Goal: Navigation & Orientation: Find specific page/section

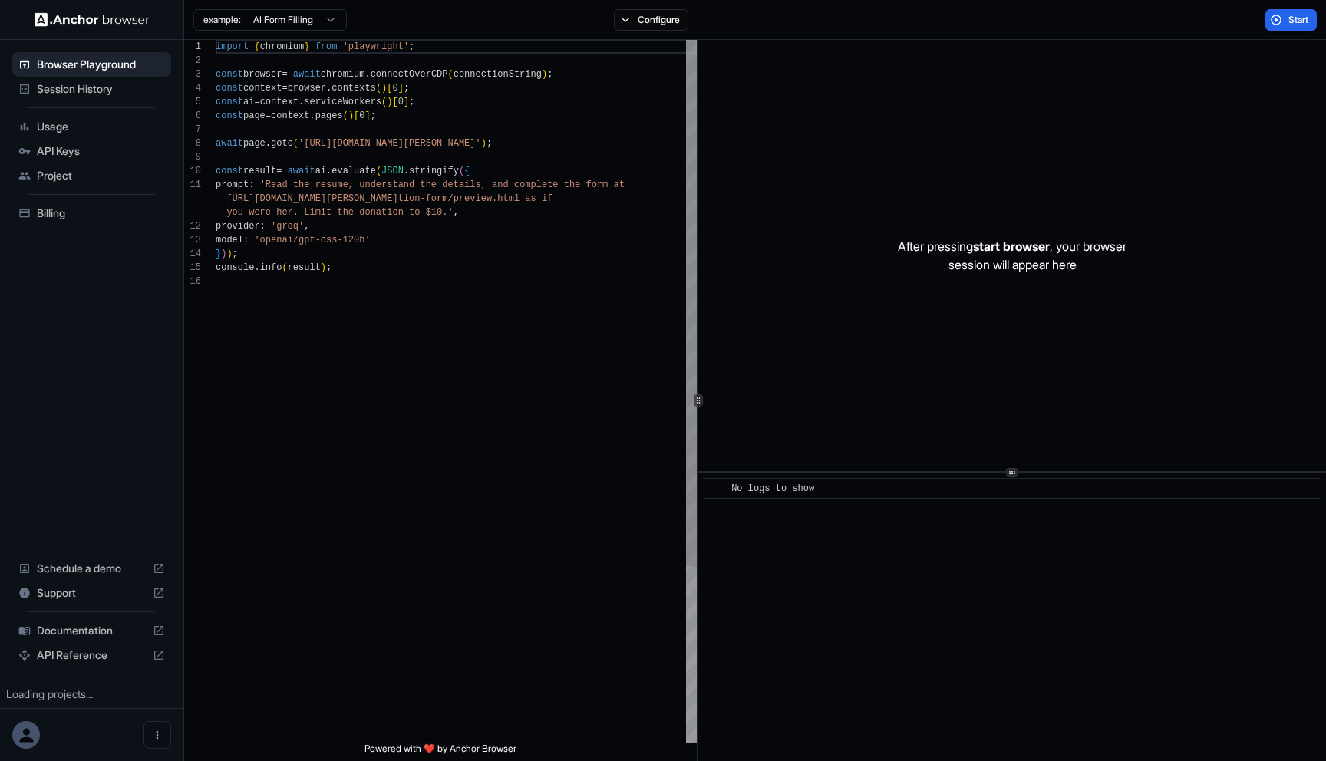
scroll to position [138, 0]
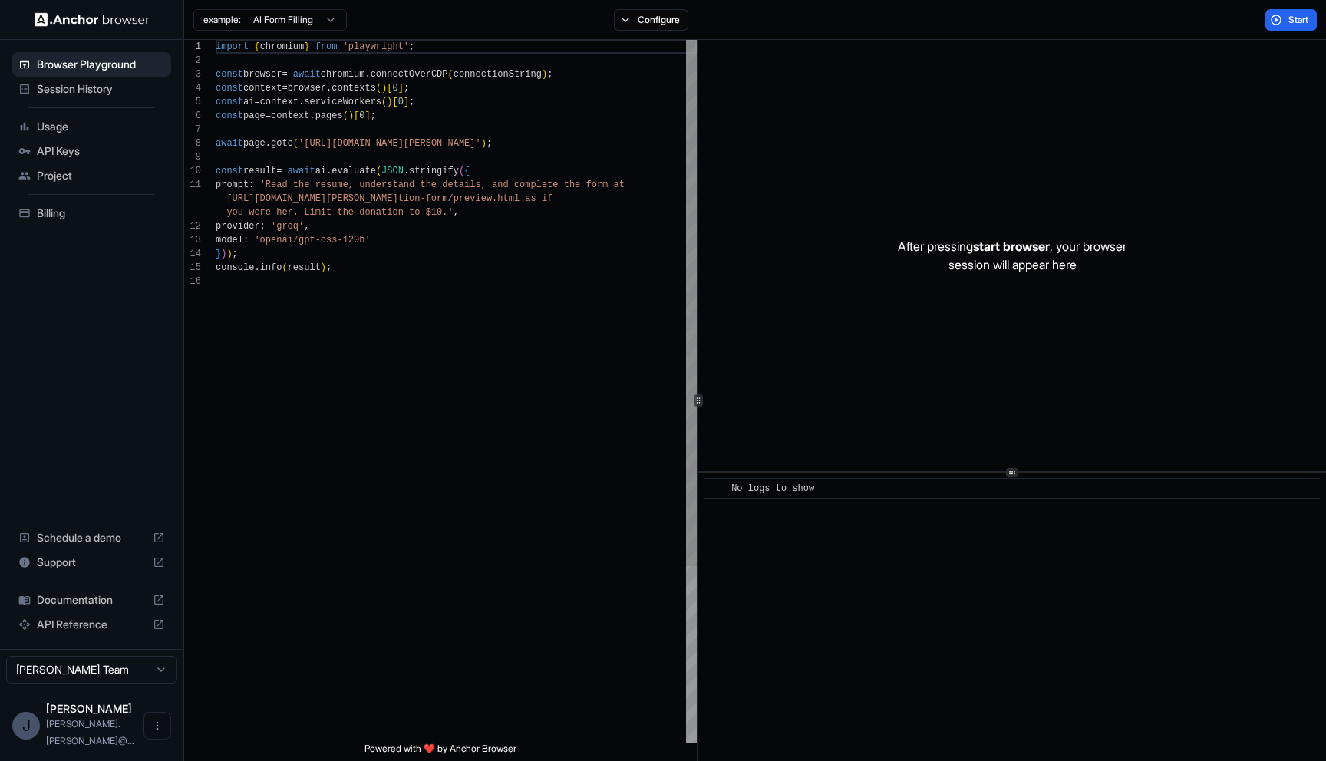
scroll to position [138, 0]
click at [108, 87] on span "Session History" at bounding box center [101, 88] width 128 height 15
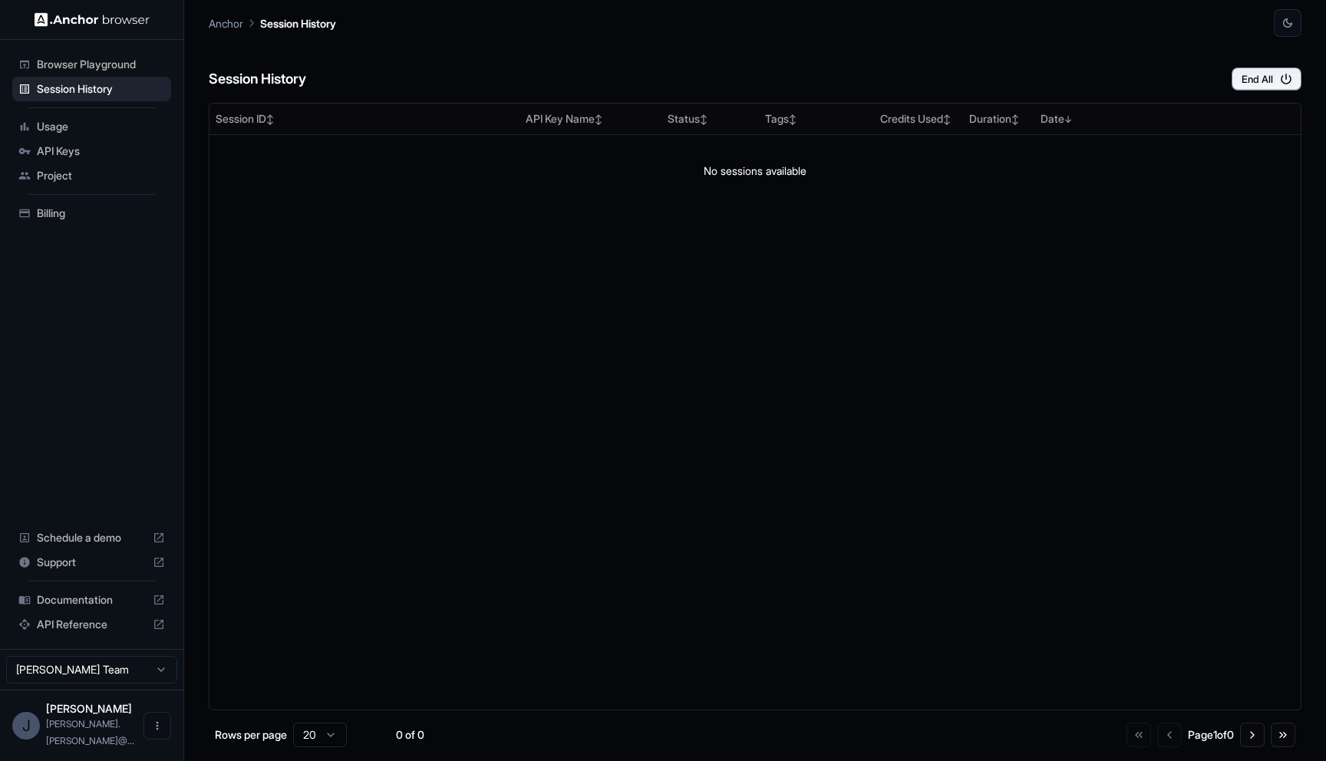
click at [107, 139] on div "API Keys" at bounding box center [91, 151] width 159 height 25
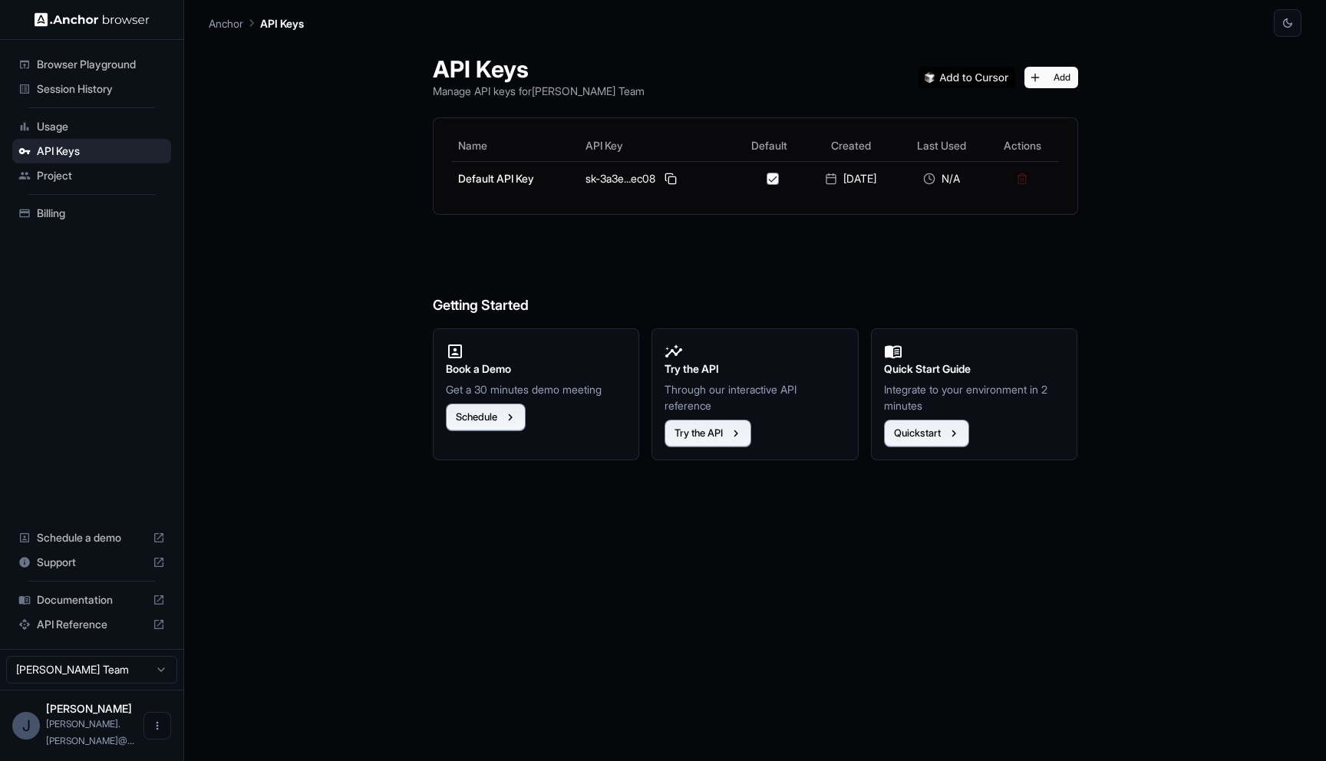
click at [133, 85] on span "Session History" at bounding box center [101, 88] width 128 height 15
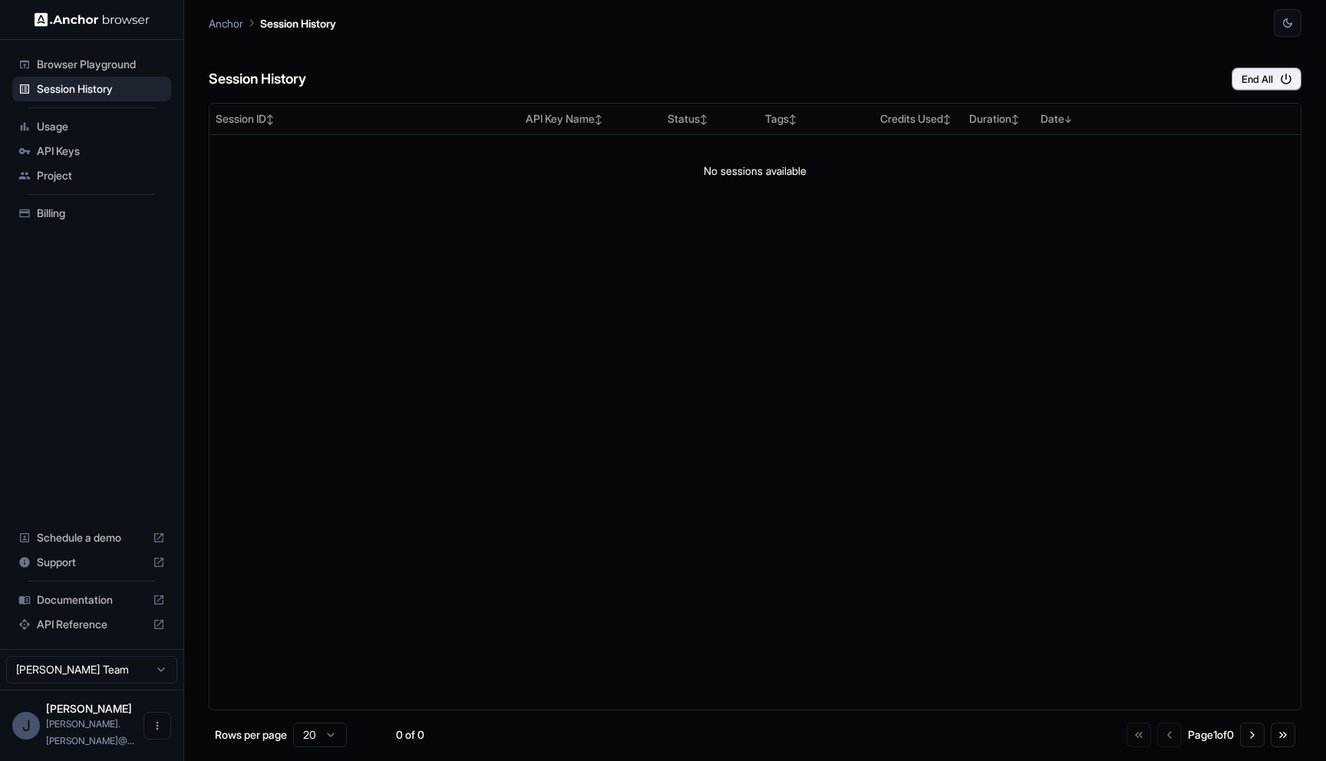
click at [139, 53] on div "Browser Playground" at bounding box center [91, 64] width 159 height 25
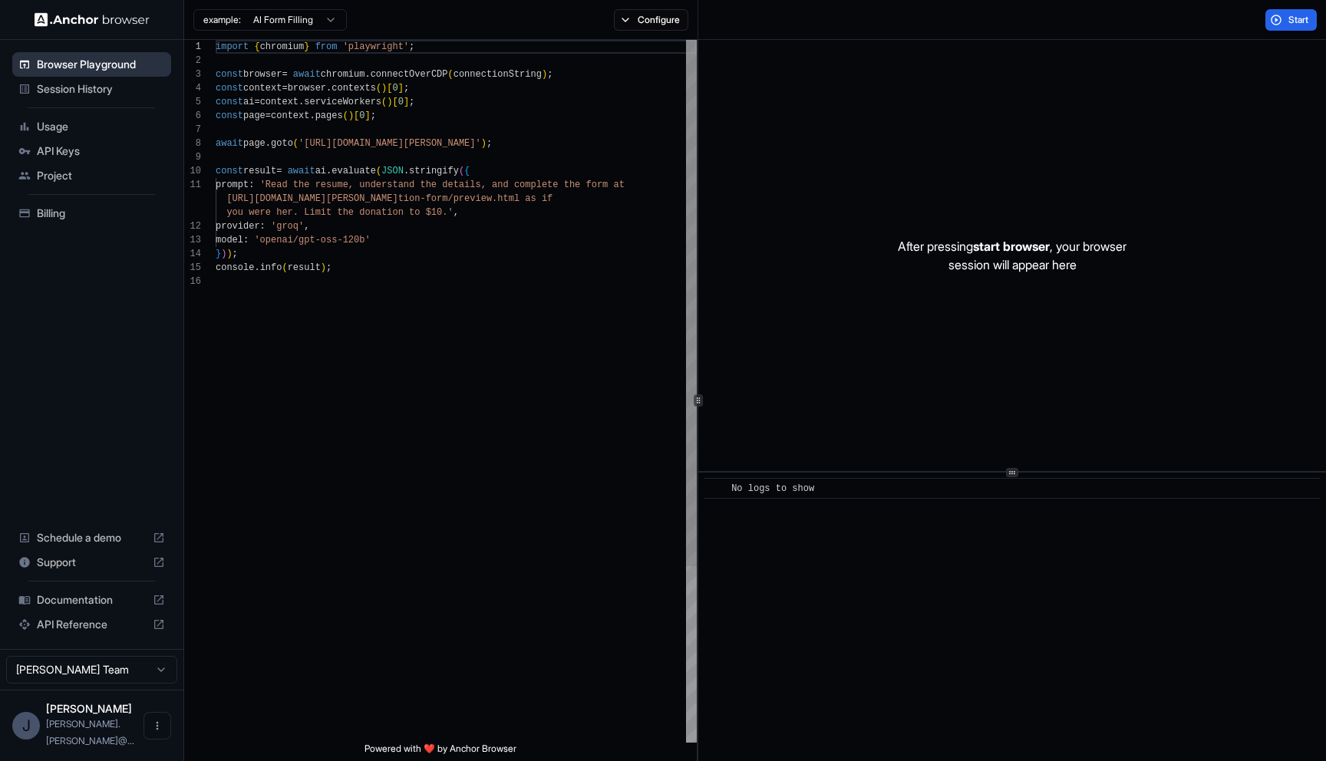
scroll to position [138, 0]
click at [120, 136] on div "Usage" at bounding box center [91, 126] width 159 height 25
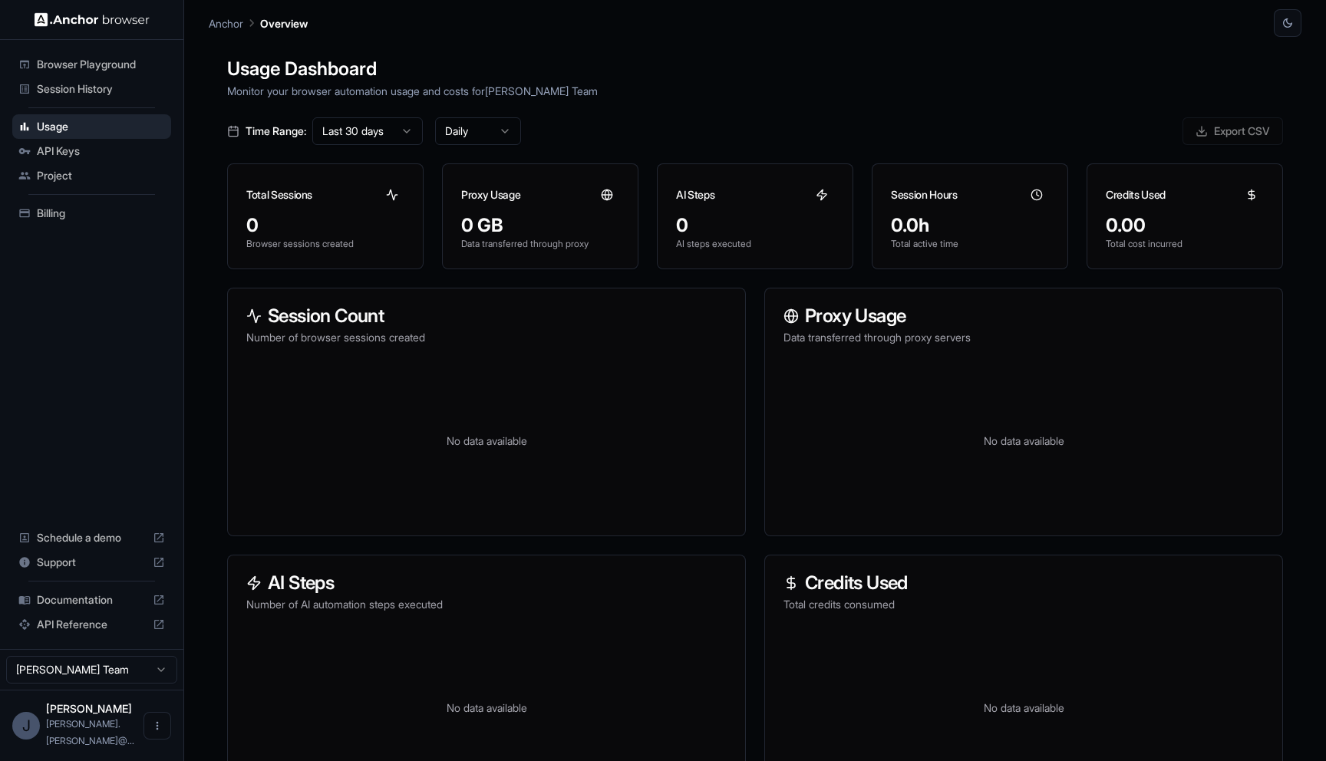
click at [120, 164] on div "Project" at bounding box center [91, 175] width 159 height 25
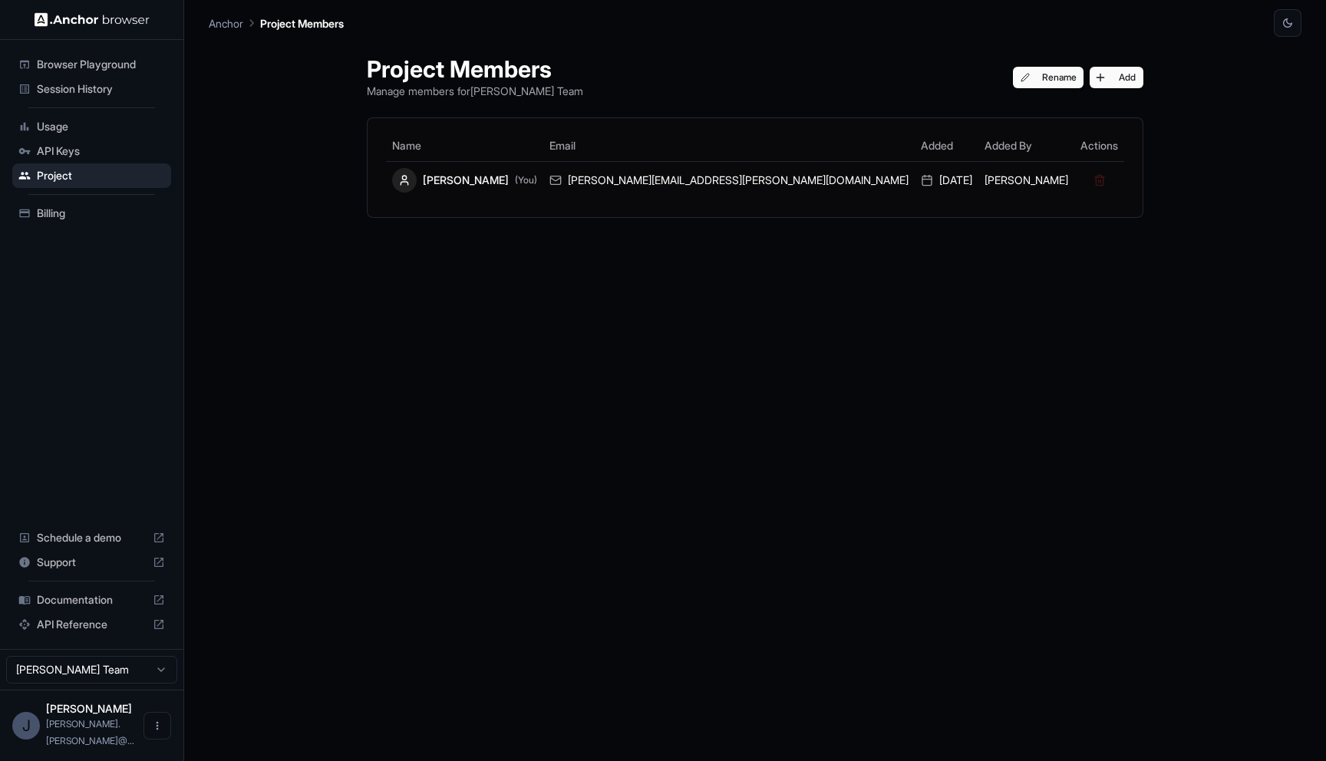
click at [129, 70] on span "Browser Playground" at bounding box center [101, 64] width 128 height 15
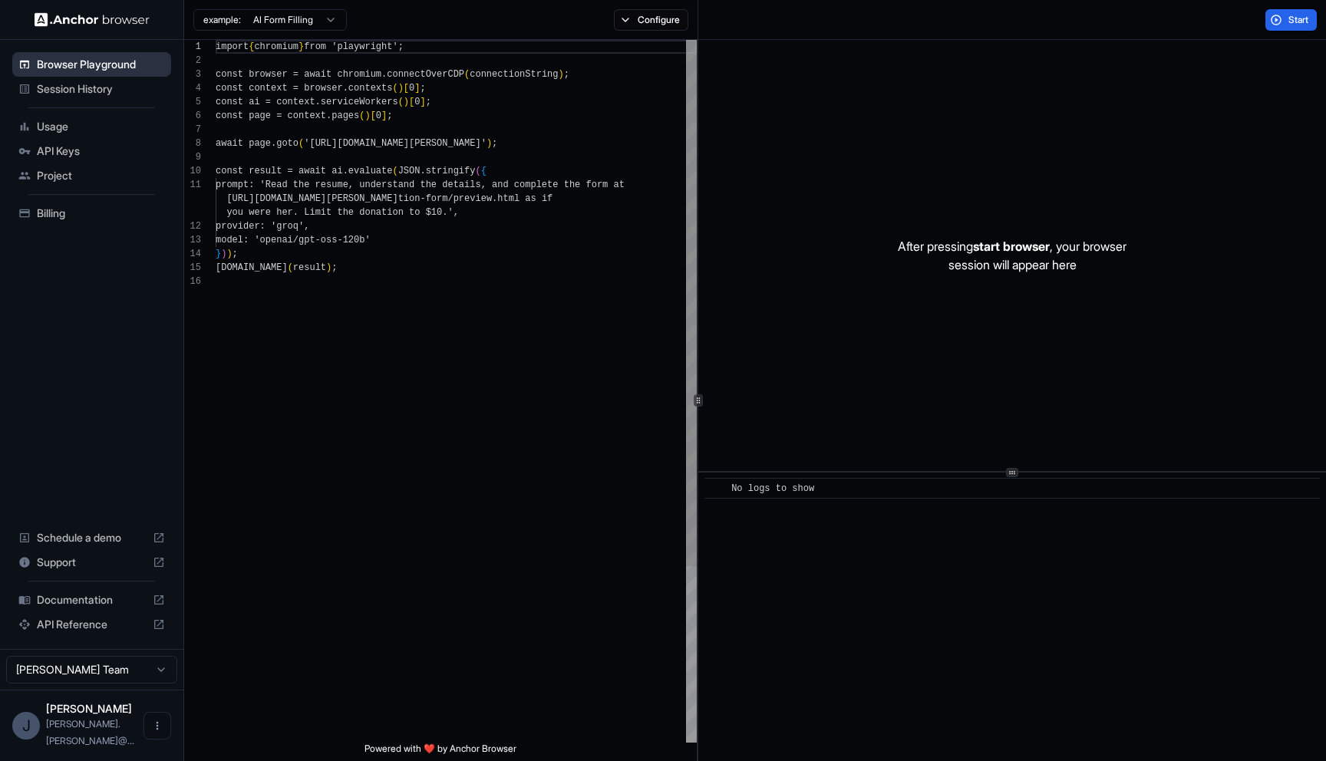
scroll to position [138, 0]
